Goal: Task Accomplishment & Management: Manage account settings

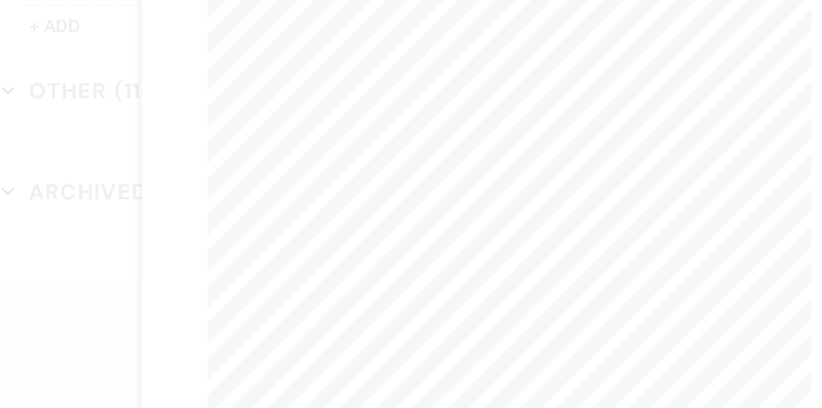
scroll to position [2258, 0]
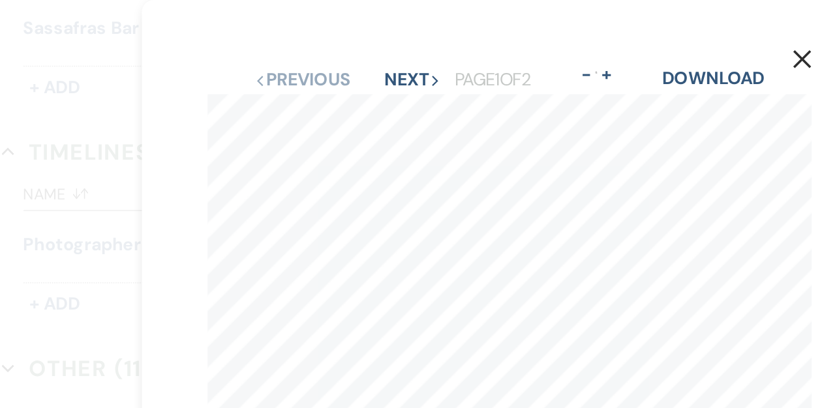
click at [582, 37] on use "button" at bounding box center [585, 35] width 10 height 10
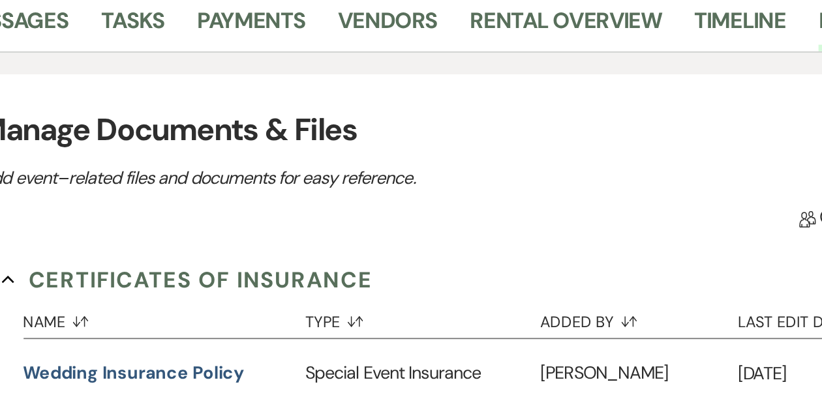
scroll to position [55, 0]
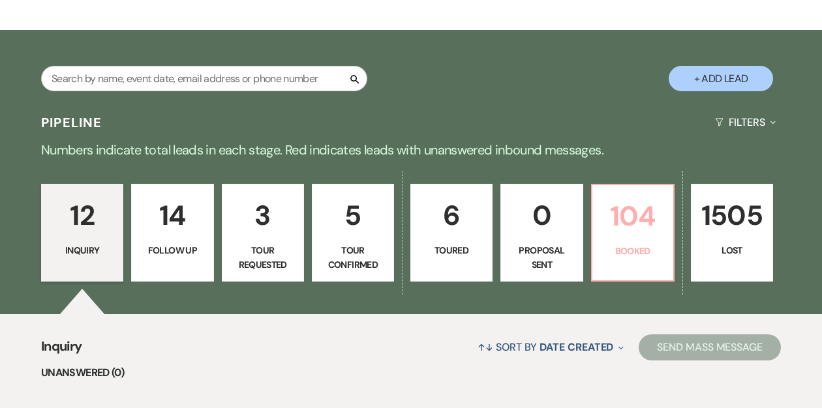
click at [610, 233] on p "104" at bounding box center [632, 216] width 65 height 44
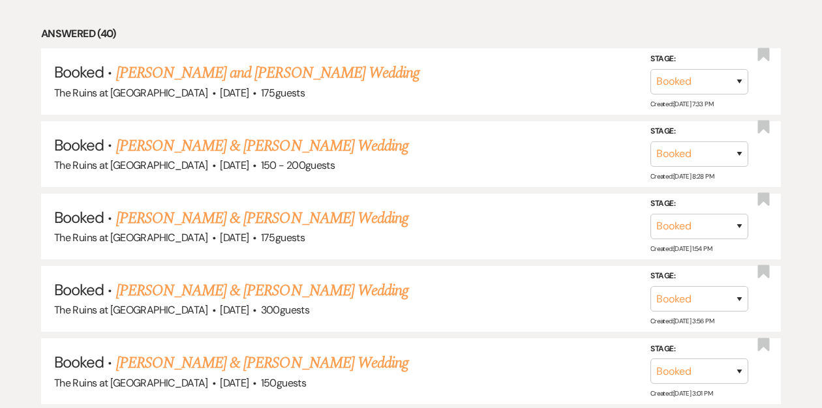
scroll to position [670, 0]
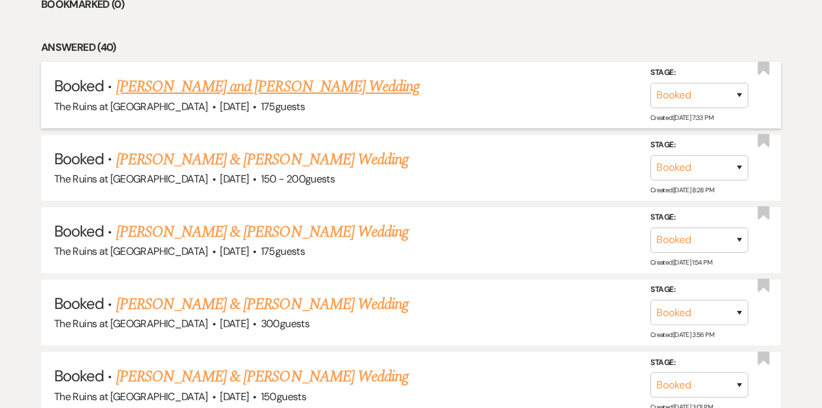
click at [288, 83] on link "[PERSON_NAME] and [PERSON_NAME] Wedding" at bounding box center [268, 86] width 304 height 23
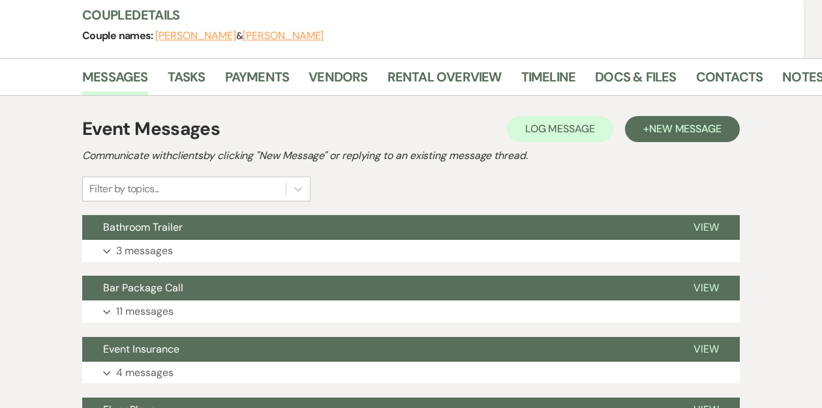
scroll to position [160, 0]
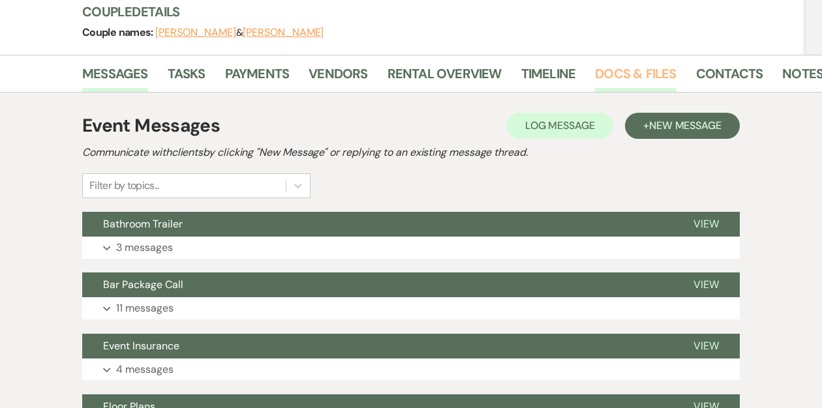
click at [627, 76] on link "Docs & Files" at bounding box center [635, 77] width 81 height 29
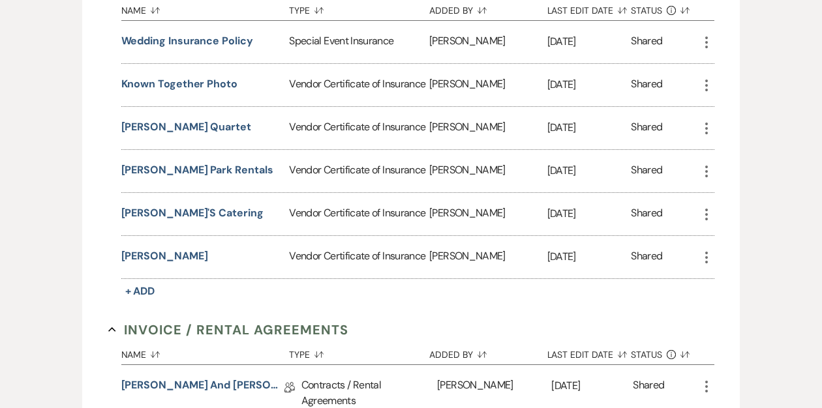
scroll to position [405, 0]
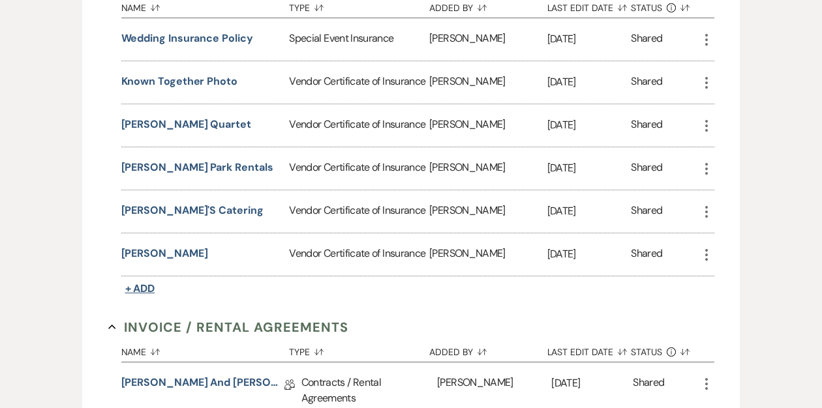
click at [141, 289] on span "+ Add" at bounding box center [140, 289] width 30 height 14
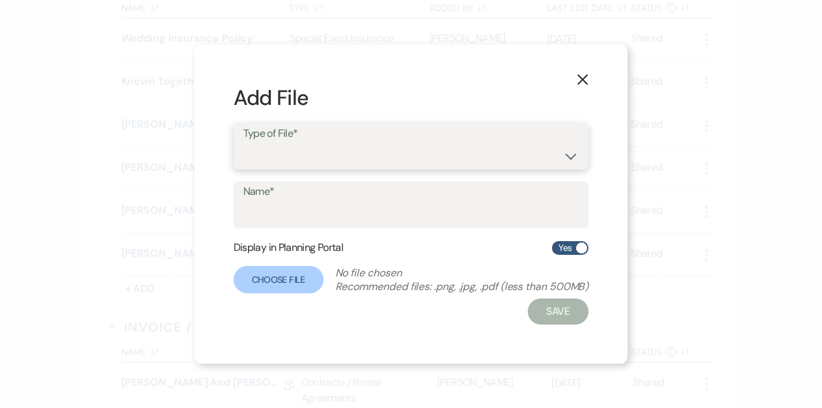
click at [306, 156] on select "Special Event Insurance Vendor Certificate of Insurance" at bounding box center [411, 155] width 336 height 25
select select "18"
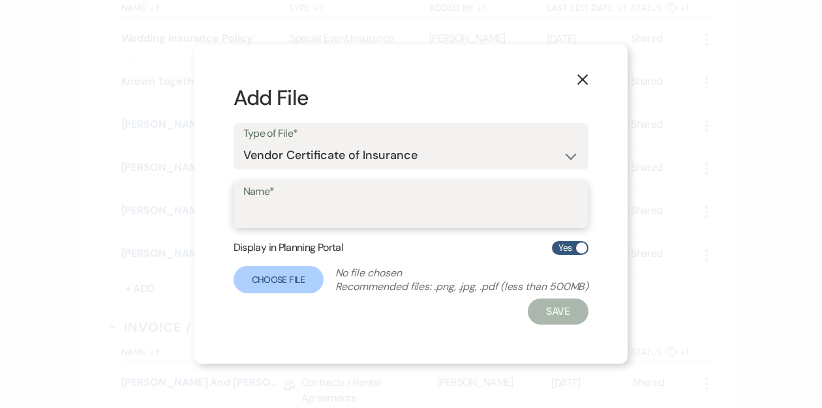
click at [284, 207] on input "Name*" at bounding box center [411, 213] width 336 height 25
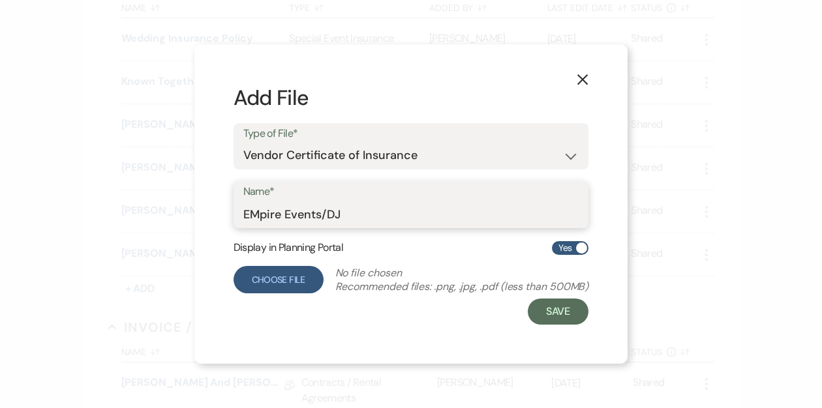
type input "EMpire Events/DJ"
click at [273, 273] on label "Choose File" at bounding box center [278, 279] width 90 height 27
click at [0, 0] on input "Choose File" at bounding box center [0, 0] width 0 height 0
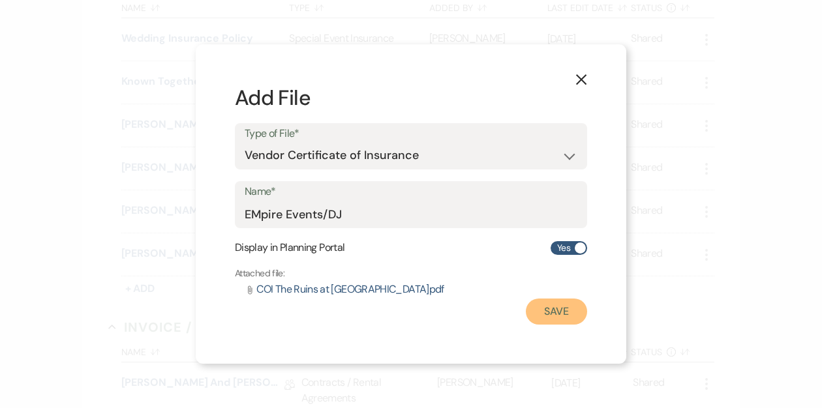
click at [548, 311] on button "Save" at bounding box center [556, 312] width 61 height 26
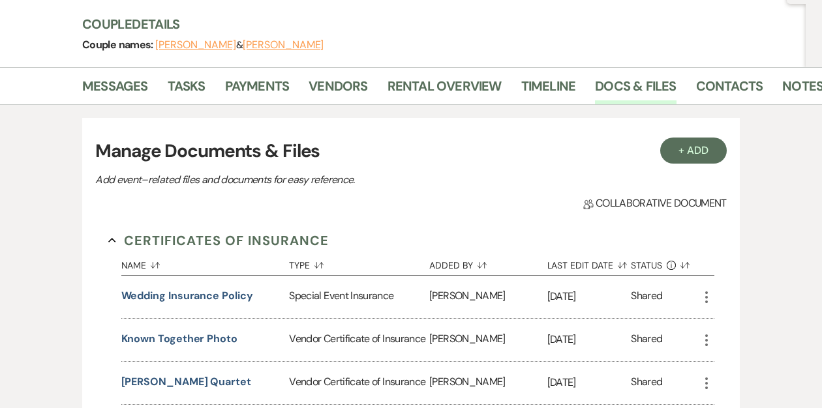
scroll to position [0, 0]
